Goal: Check status: Check status

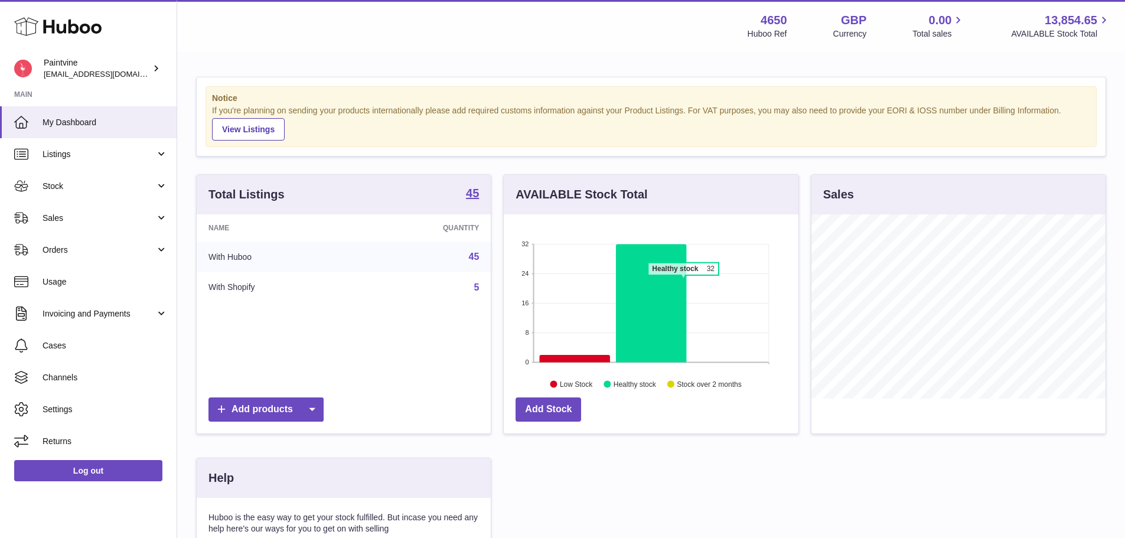
scroll to position [184, 298]
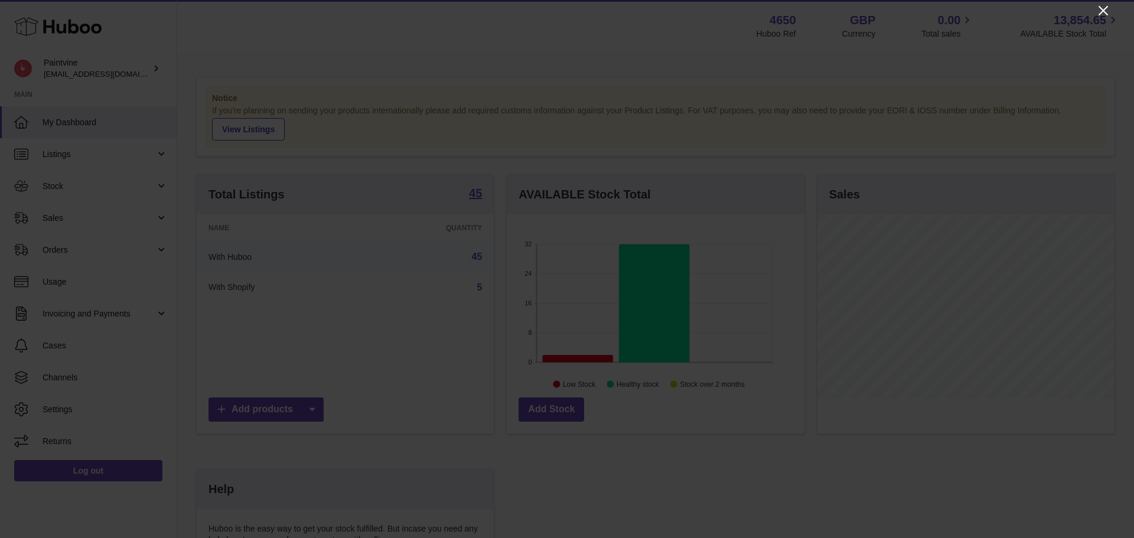
click at [1106, 6] on icon "Close" at bounding box center [1103, 11] width 14 height 14
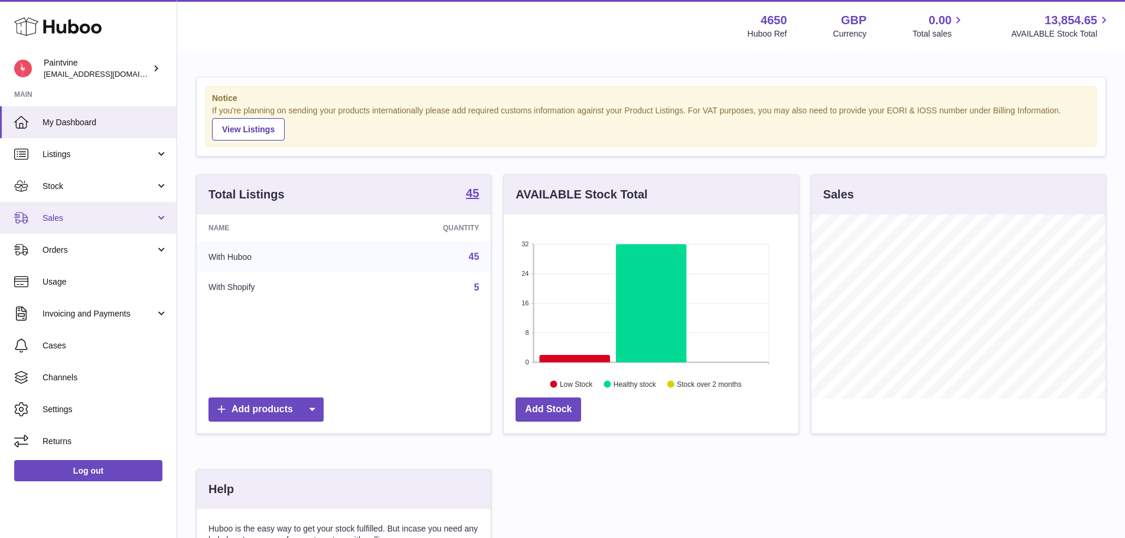
click at [77, 218] on span "Sales" at bounding box center [99, 218] width 113 height 11
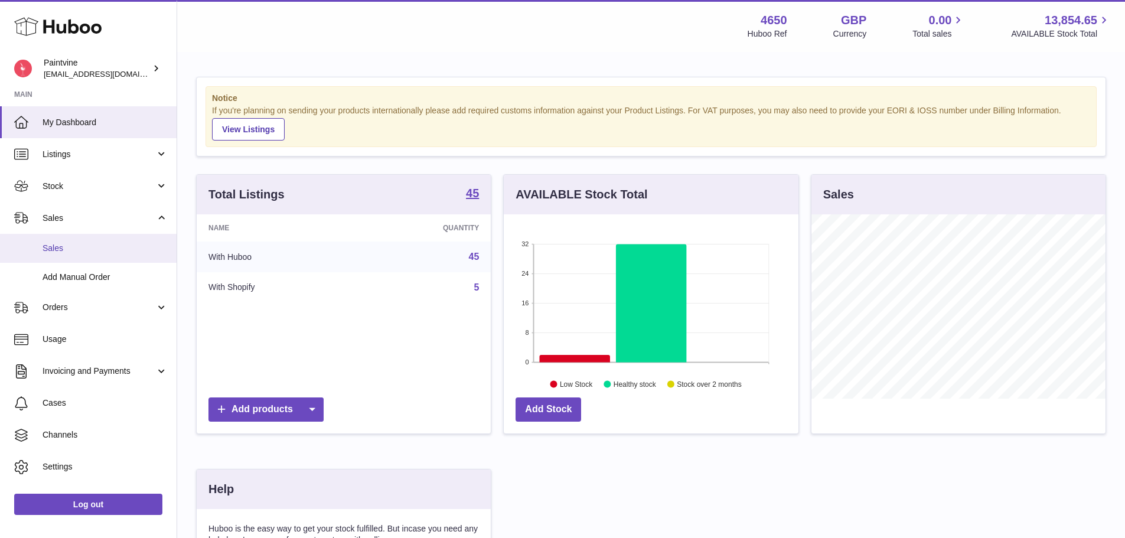
click at [86, 254] on link "Sales" at bounding box center [88, 248] width 177 height 29
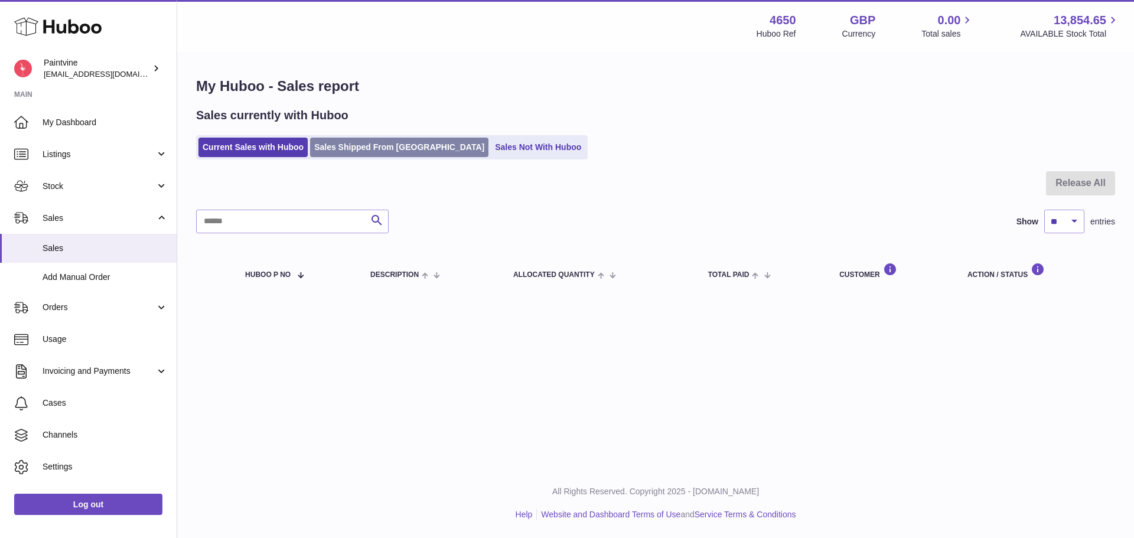
click at [357, 141] on link "Sales Shipped From [GEOGRAPHIC_DATA]" at bounding box center [399, 147] width 178 height 19
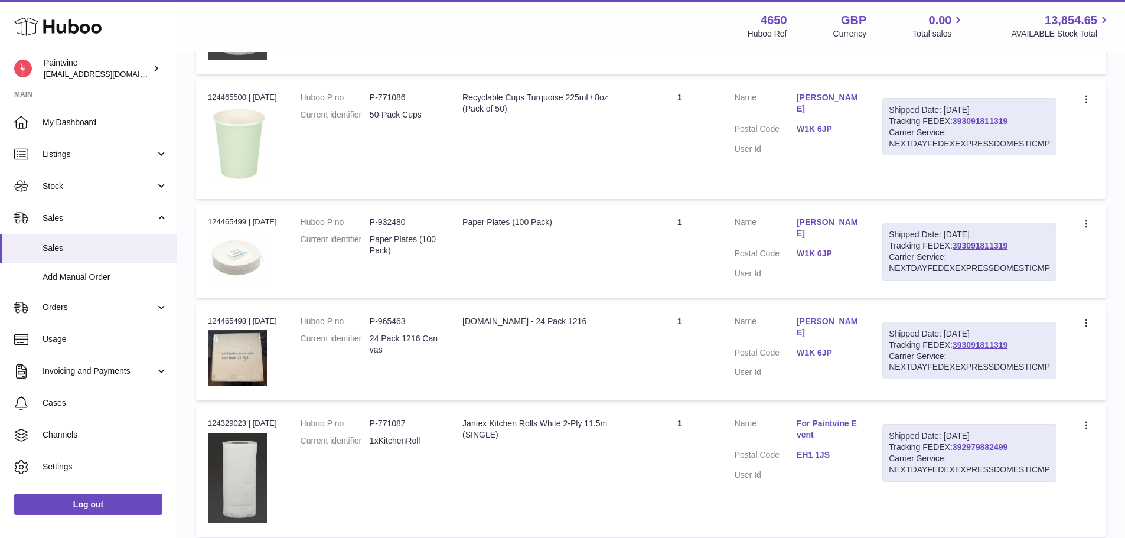
scroll to position [413, 0]
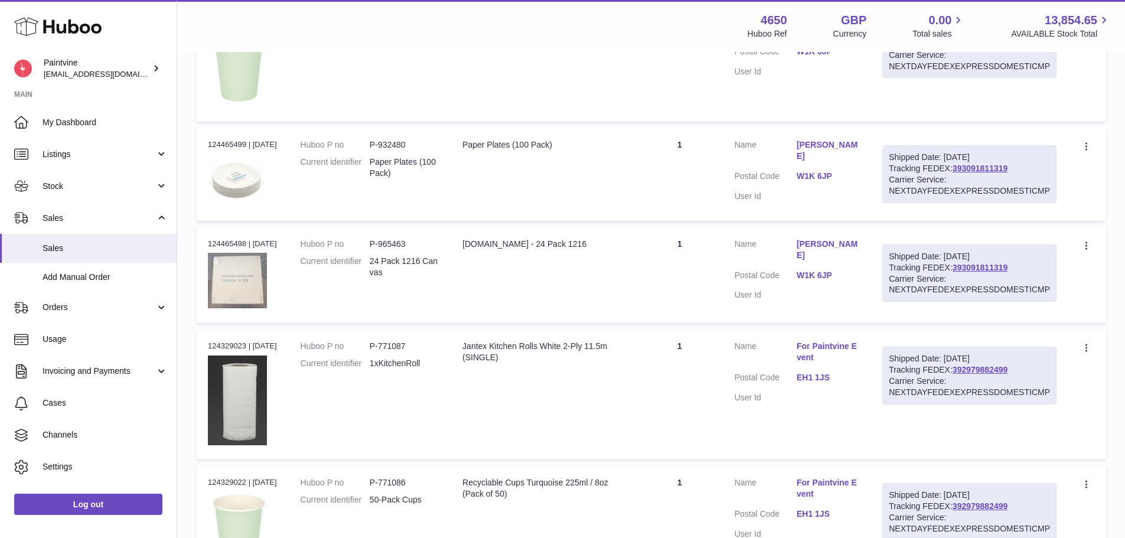
click at [240, 282] on img at bounding box center [237, 281] width 59 height 56
click at [234, 286] on img at bounding box center [237, 281] width 59 height 56
click at [253, 266] on img at bounding box center [237, 281] width 59 height 56
click at [236, 292] on img at bounding box center [237, 281] width 59 height 56
